Goal: Task Accomplishment & Management: Complete application form

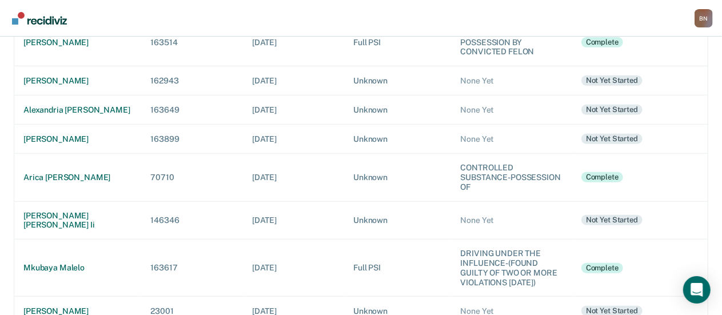
scroll to position [400, 0]
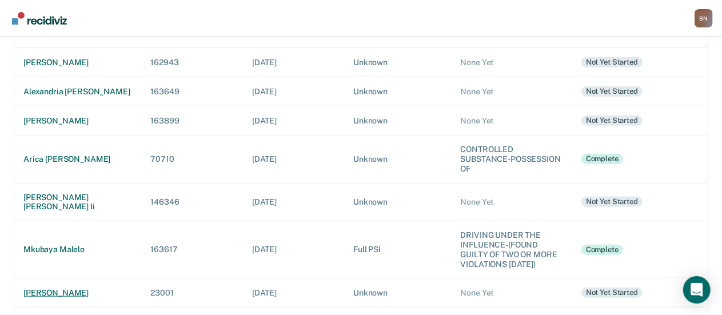
click at [75, 288] on div "[PERSON_NAME]" at bounding box center [77, 293] width 109 height 10
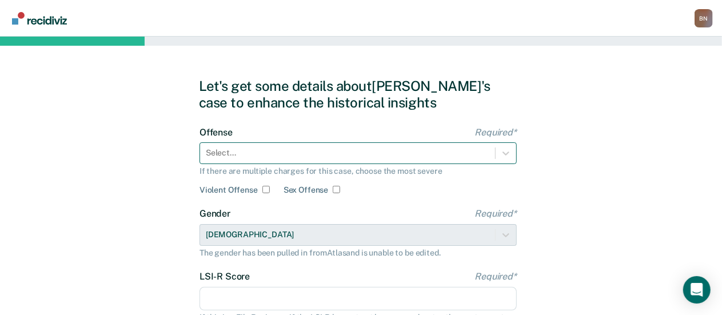
click at [278, 153] on div "Select..." at bounding box center [357, 153] width 317 height 22
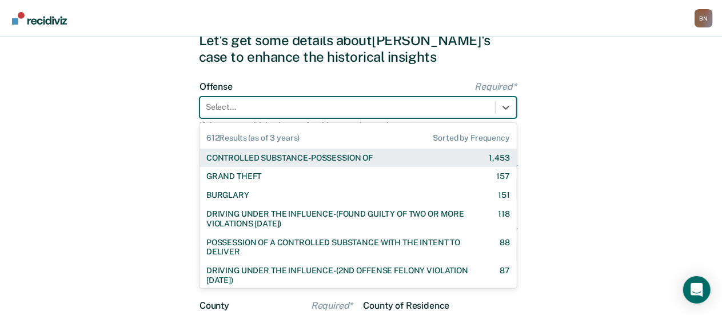
scroll to position [53, 0]
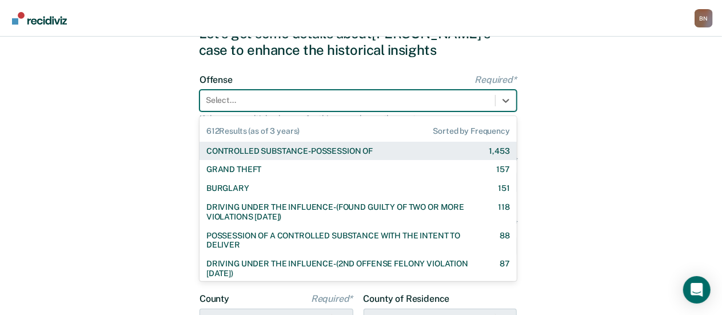
click at [328, 151] on div "CONTROLLED SUBSTANCE-POSSESSION OF" at bounding box center [289, 151] width 166 height 10
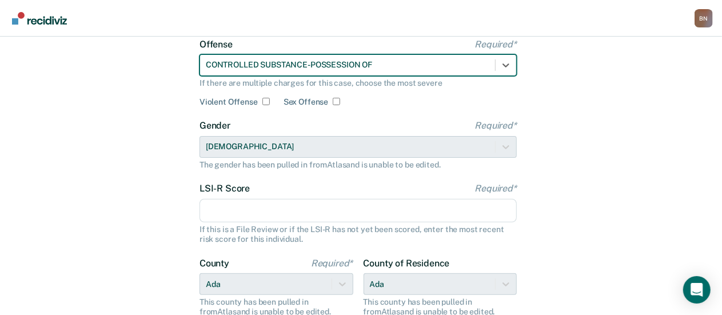
scroll to position [114, 0]
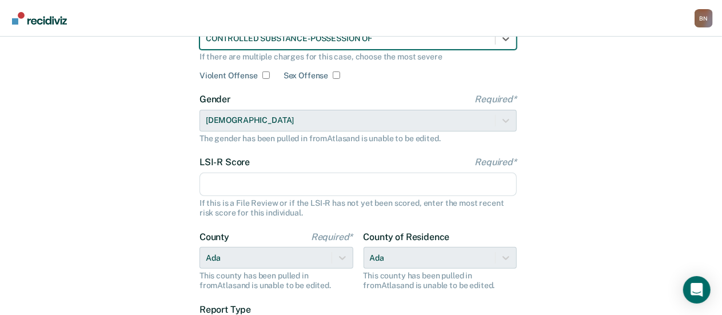
click at [235, 183] on input "LSI-R Score Required*" at bounding box center [357, 185] width 317 height 24
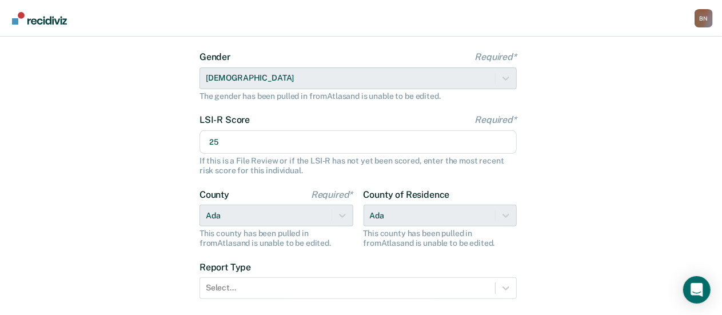
scroll to position [229, 0]
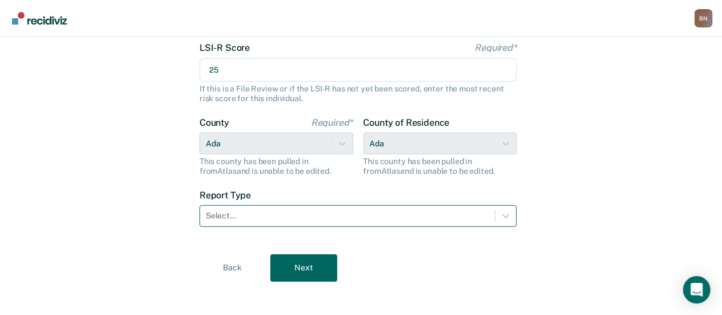
type input "25"
click at [312, 206] on div "Select..." at bounding box center [357, 216] width 317 height 22
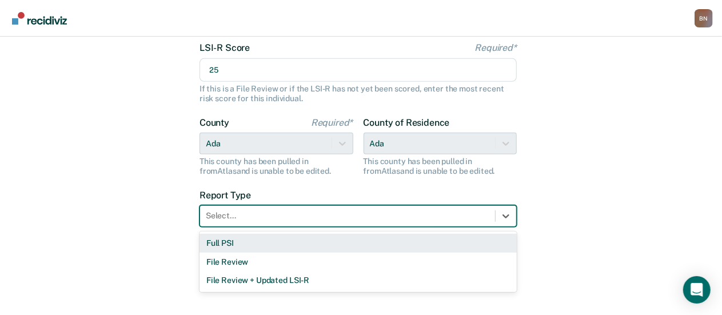
click at [283, 242] on div "Full PSI" at bounding box center [357, 243] width 317 height 19
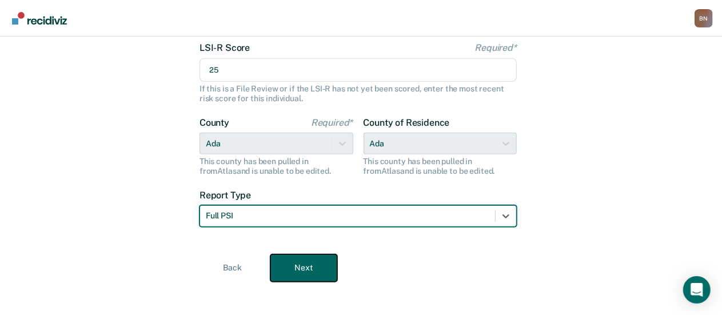
click at [306, 268] on button "Next" at bounding box center [303, 267] width 67 height 27
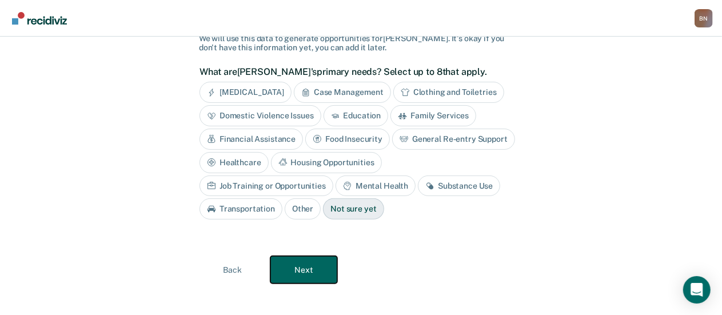
click at [301, 274] on button "Next" at bounding box center [303, 269] width 67 height 27
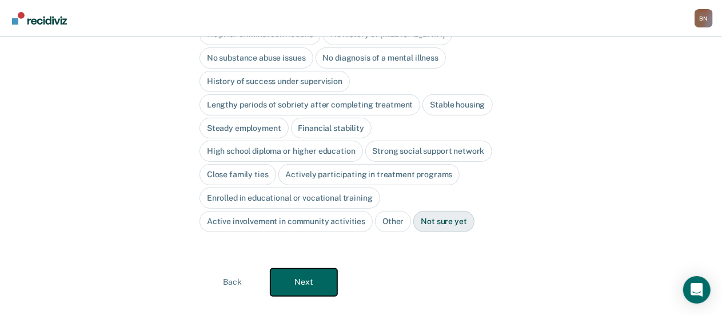
click at [304, 270] on button "Next" at bounding box center [303, 282] width 67 height 27
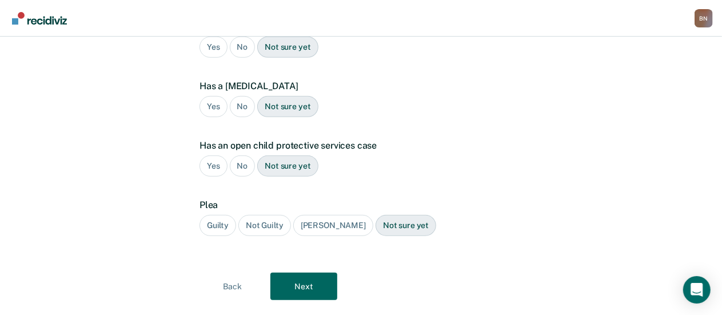
click at [222, 215] on div "Guilty" at bounding box center [217, 225] width 37 height 21
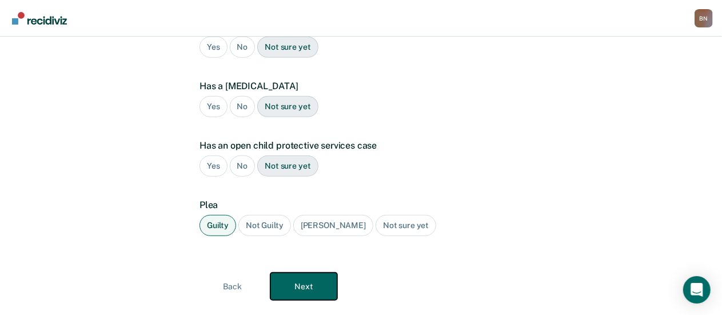
click at [310, 273] on button "Next" at bounding box center [303, 286] width 67 height 27
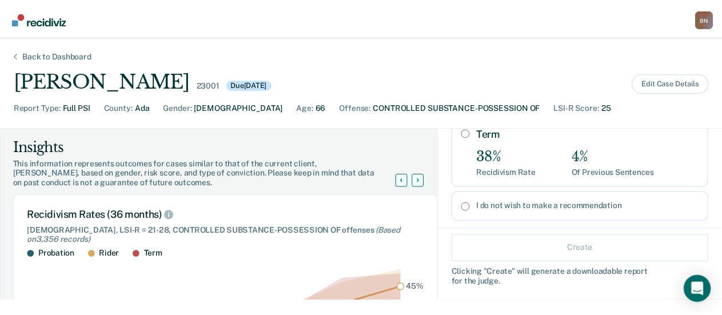
scroll to position [230, 0]
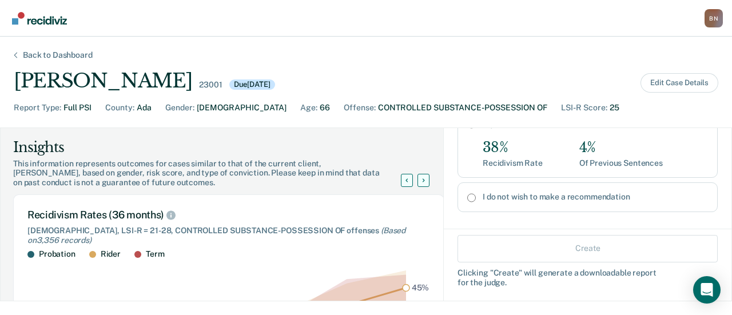
click at [467, 193] on input "I do not wish to make a recommendation" at bounding box center [471, 197] width 9 height 9
radio input "true"
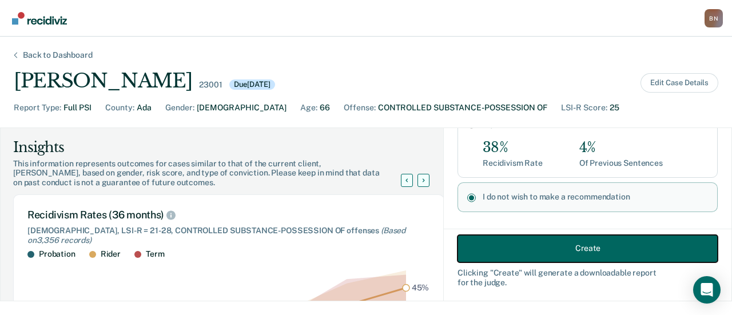
click at [533, 255] on button "Create" at bounding box center [587, 247] width 260 height 27
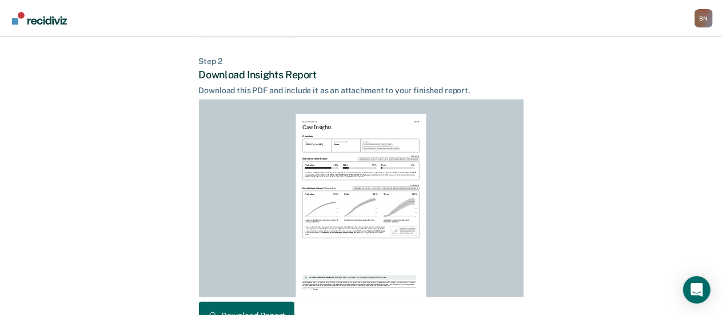
scroll to position [336, 0]
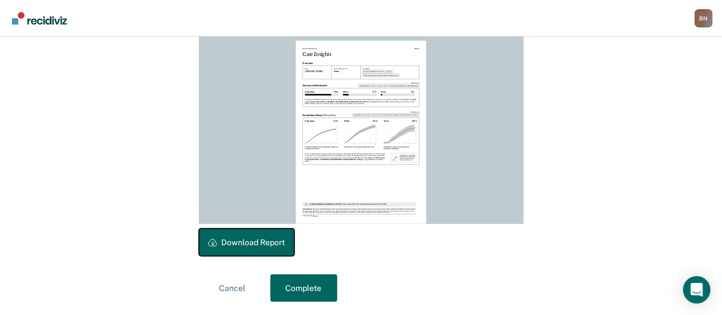
click at [256, 242] on button "Download Report" at bounding box center [246, 242] width 95 height 27
